Goal: Navigation & Orientation: Find specific page/section

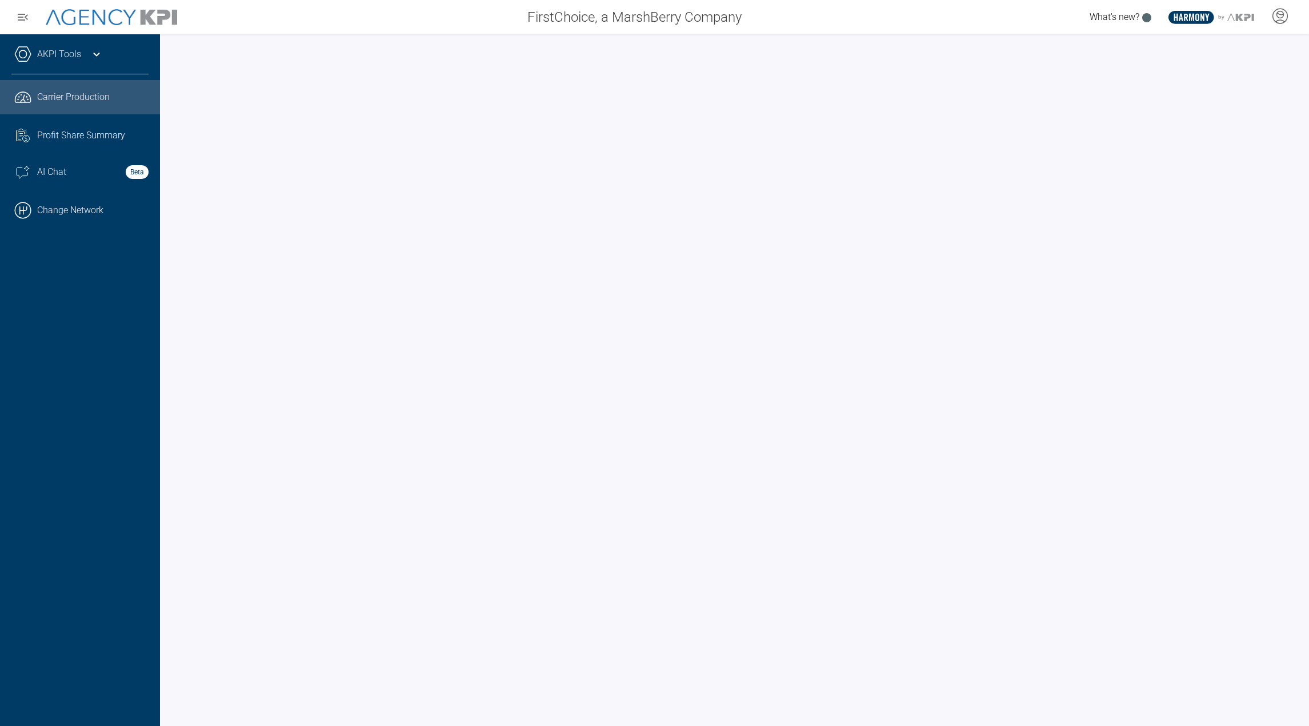
click at [99, 68] on div "AKPI Tools" at bounding box center [79, 60] width 137 height 29
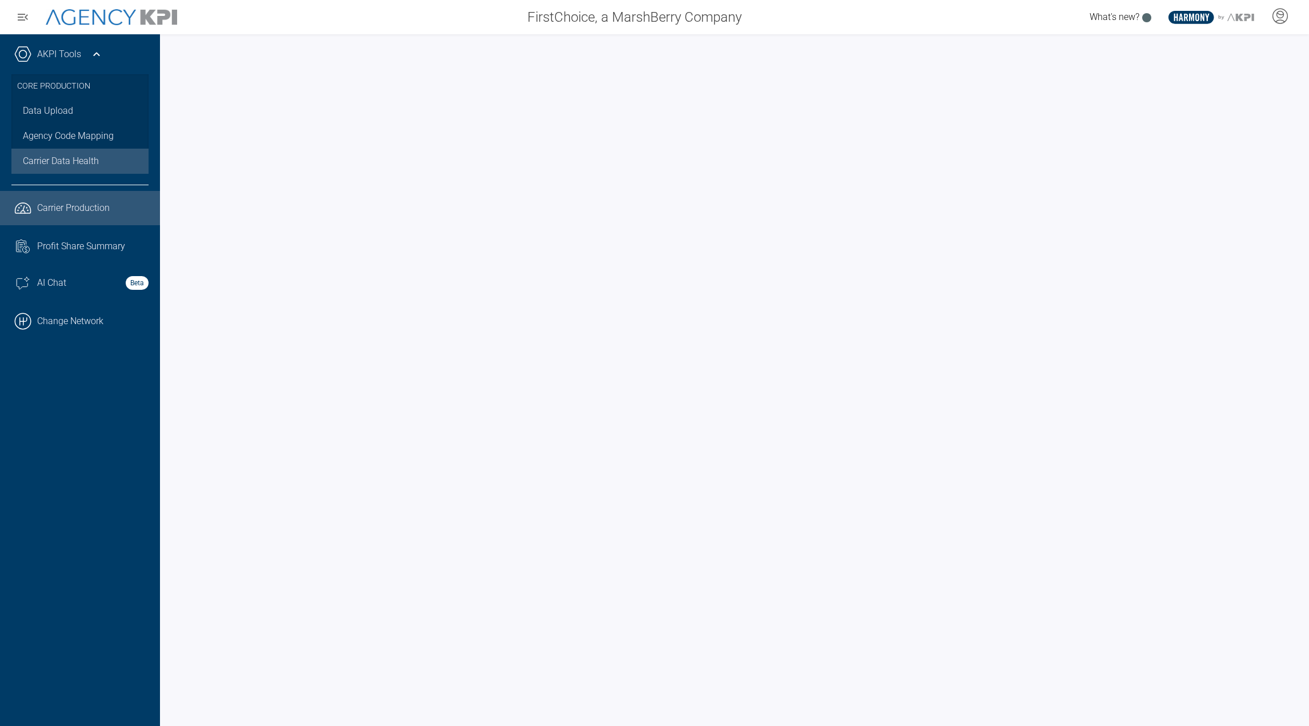
click at [69, 161] on span "Carrier Data Health" at bounding box center [61, 161] width 76 height 14
click at [62, 315] on link ".cls-1{fill:none;stroke:#000;stroke-linecap:round;stroke-linejoin:round;stroke-…" at bounding box center [80, 321] width 160 height 34
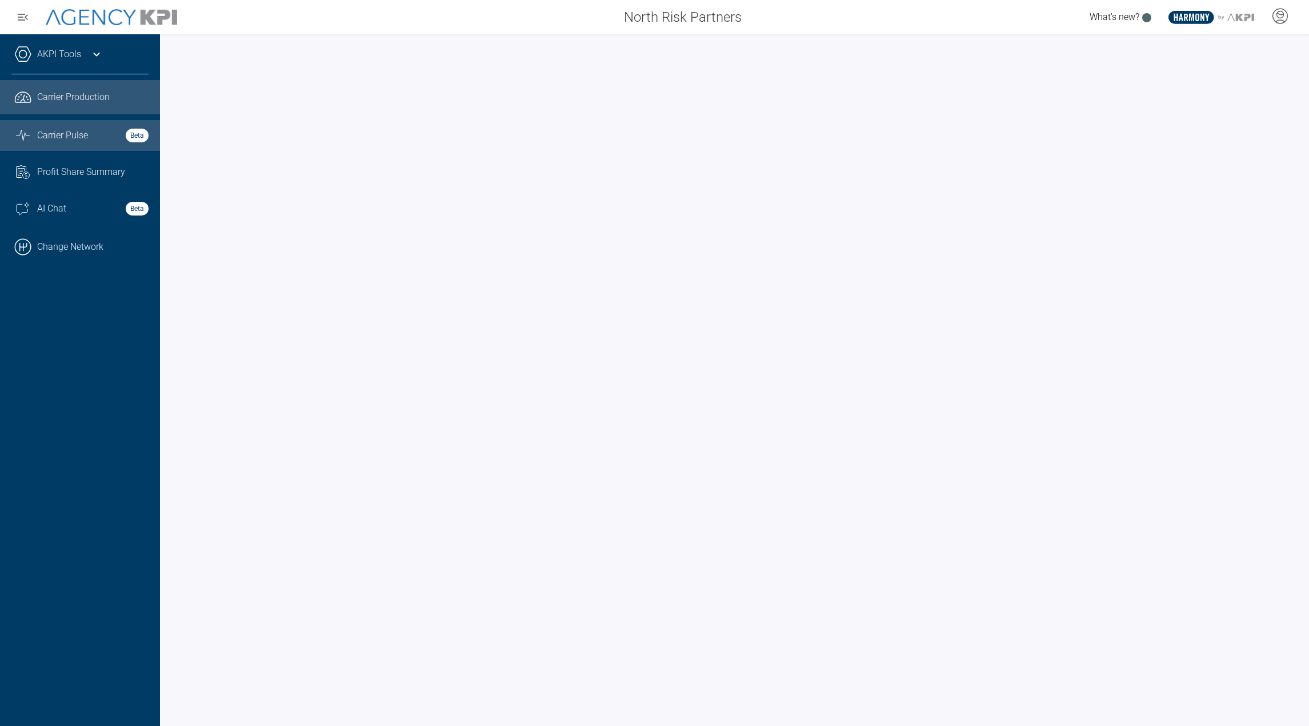
click at [111, 133] on div "Carrier Pulse Beta" at bounding box center [92, 136] width 111 height 14
click at [90, 58] on icon at bounding box center [97, 54] width 14 height 14
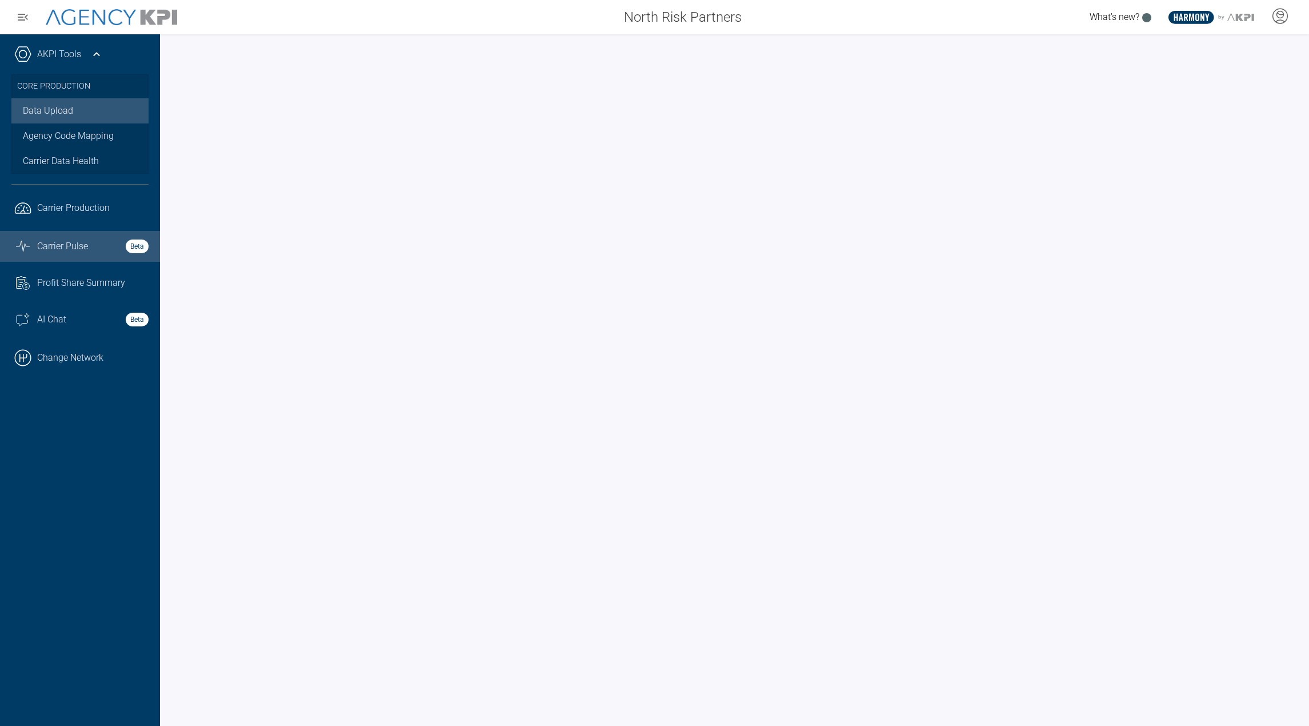
click at [67, 109] on link "Data Upload" at bounding box center [79, 110] width 137 height 25
click at [43, 102] on link "Data Upload" at bounding box center [79, 110] width 137 height 25
click at [76, 217] on link ".cls-1{fill:none;stroke:#221f20;stroke-linecap:round;stroke-linejoin:round;stro…" at bounding box center [80, 208] width 160 height 34
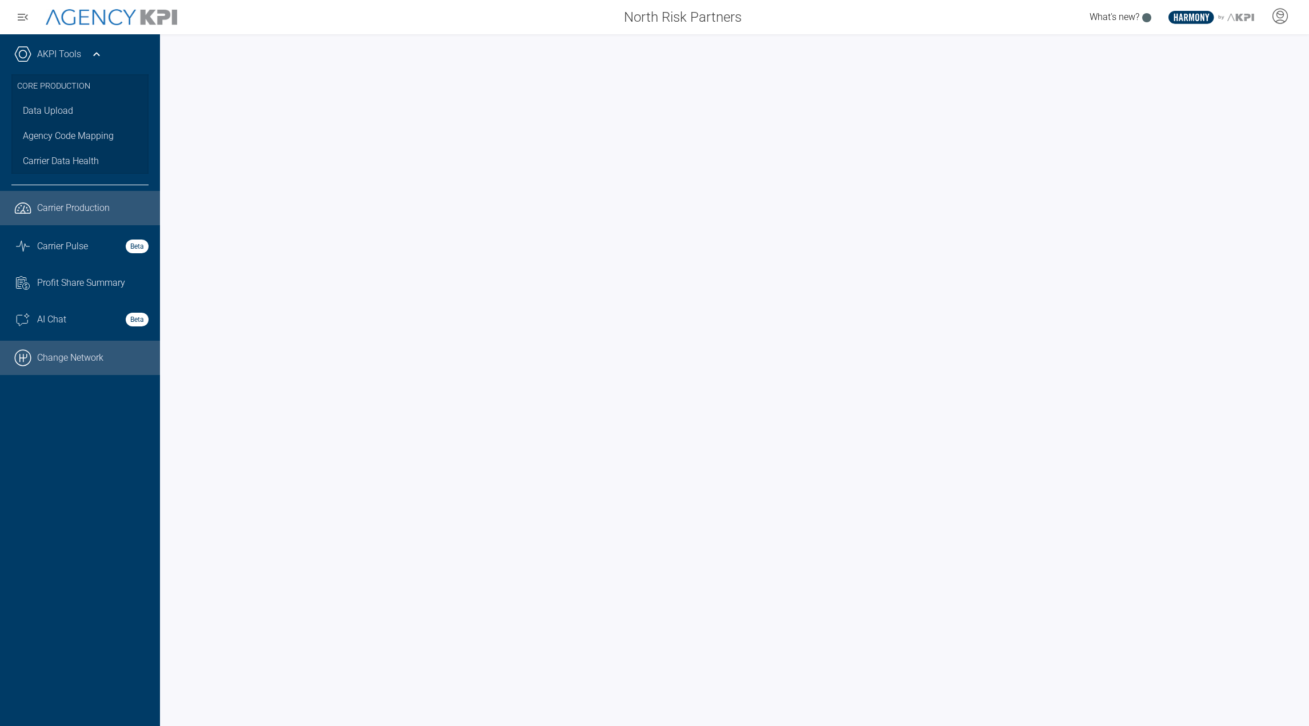
click at [81, 355] on link ".cls-1{fill:none;stroke:#000;stroke-linecap:round;stroke-linejoin:round;stroke-…" at bounding box center [80, 358] width 160 height 34
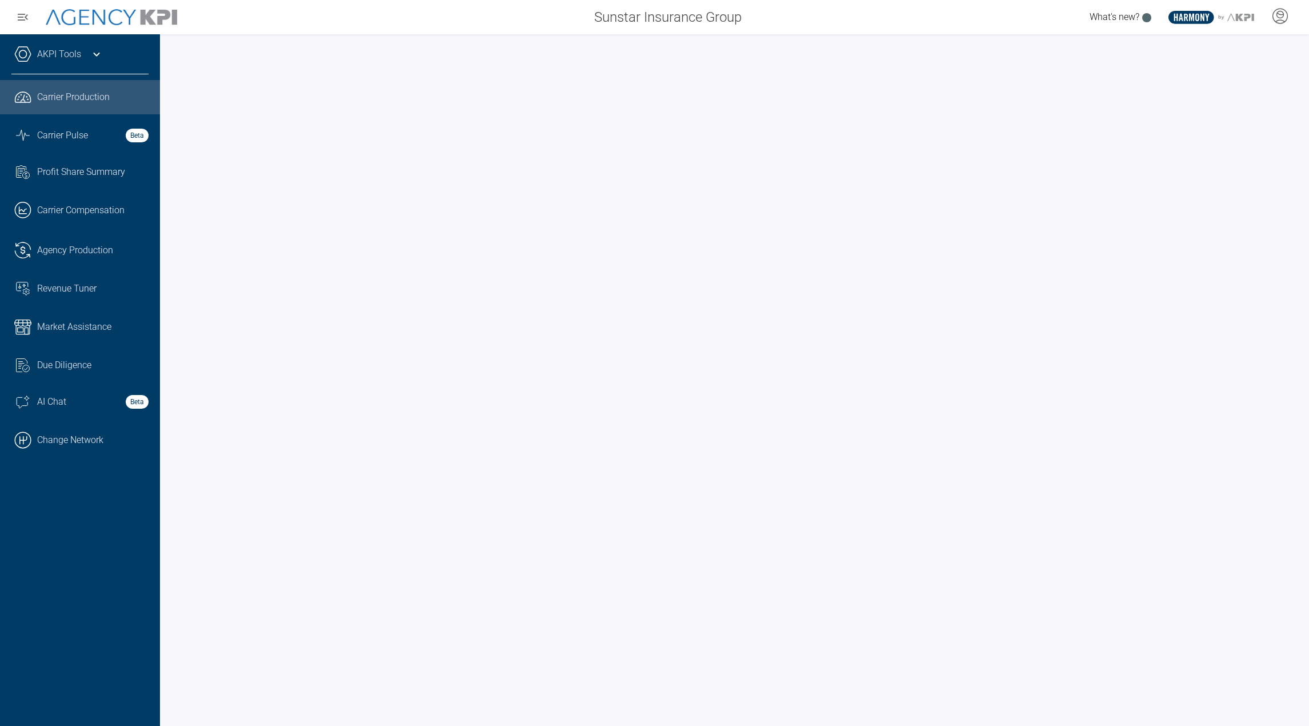
click at [78, 55] on link "AKPI Tools" at bounding box center [59, 54] width 44 height 14
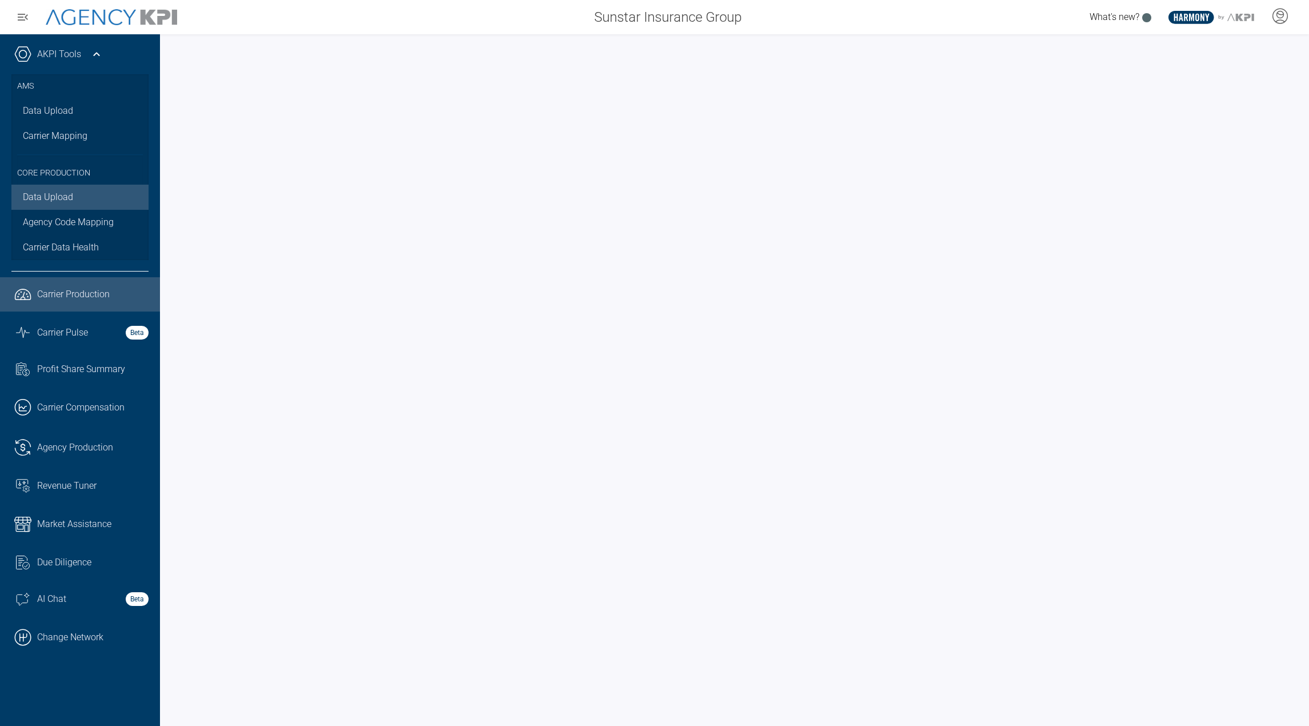
click at [50, 201] on link "Data Upload" at bounding box center [79, 197] width 137 height 25
click at [46, 236] on link "Carrier Data Health" at bounding box center [79, 247] width 137 height 25
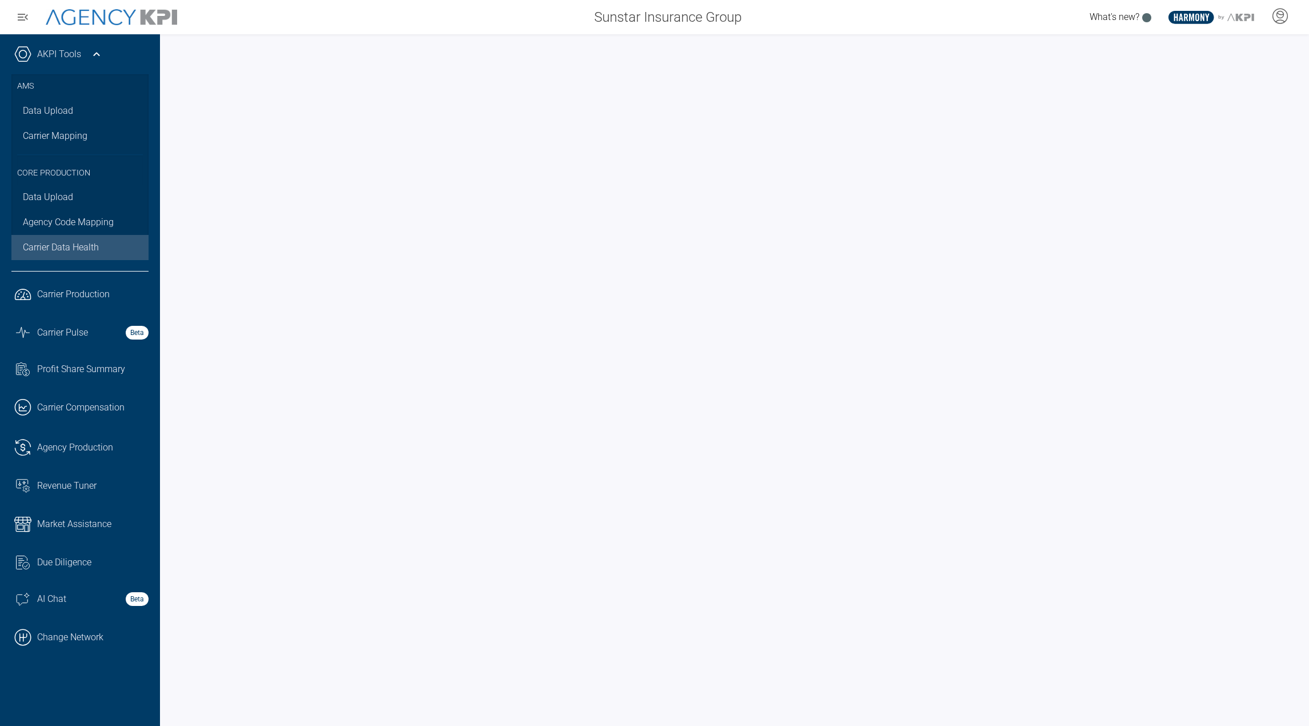
click at [93, 55] on icon at bounding box center [97, 54] width 14 height 14
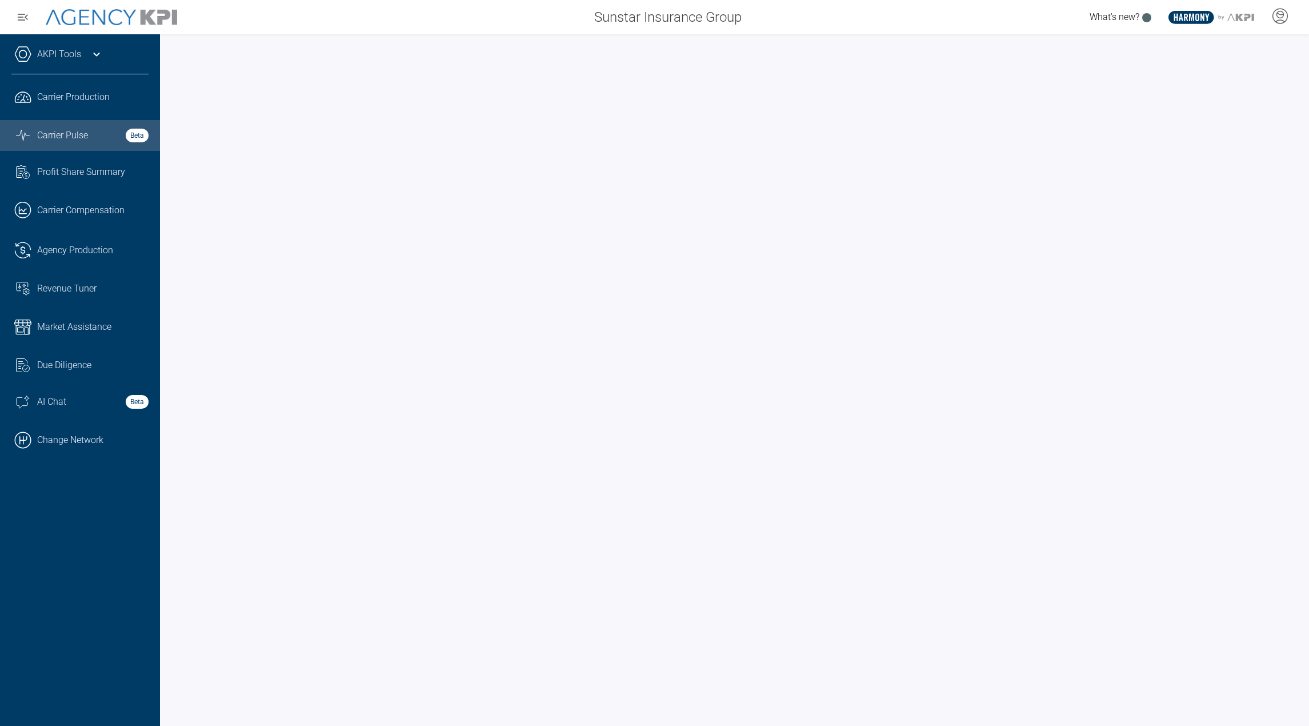
click at [71, 137] on span "Carrier Pulse" at bounding box center [62, 136] width 51 height 14
